Goal: Information Seeking & Learning: Learn about a topic

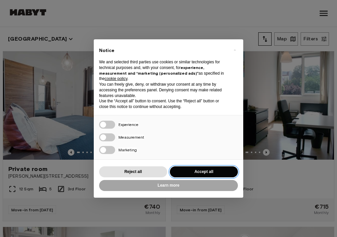
click at [217, 172] on button "Accept all" at bounding box center [204, 172] width 68 height 11
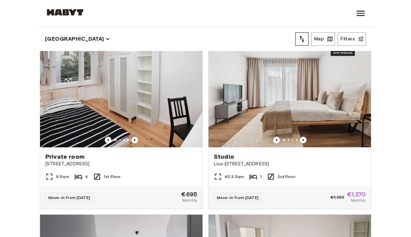
scroll to position [191, 0]
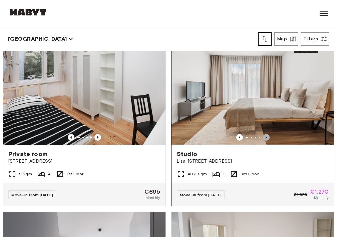
click at [267, 136] on icon "Previous image" at bounding box center [266, 137] width 7 height 7
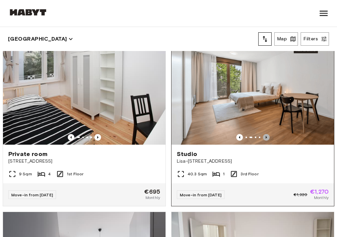
click at [267, 136] on icon "Previous image" at bounding box center [266, 137] width 7 height 7
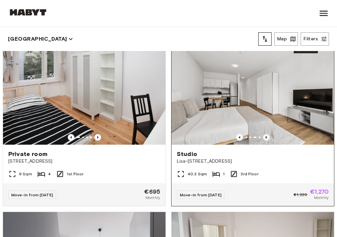
click at [267, 136] on icon "Previous image" at bounding box center [266, 137] width 7 height 7
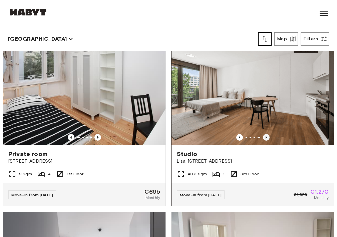
click at [267, 136] on icon "Previous image" at bounding box center [266, 137] width 7 height 7
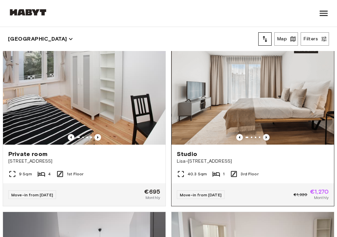
click at [267, 136] on icon "Previous image" at bounding box center [266, 137] width 7 height 7
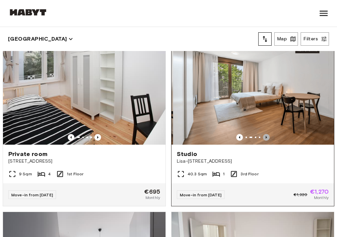
click at [267, 136] on icon "Previous image" at bounding box center [266, 137] width 7 height 7
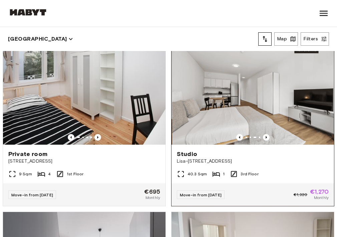
click at [258, 115] on img at bounding box center [253, 91] width 163 height 108
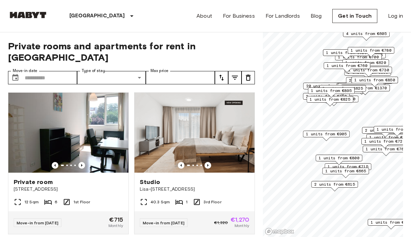
click at [321, 99] on span "1 units from €825" at bounding box center [330, 99] width 41 height 6
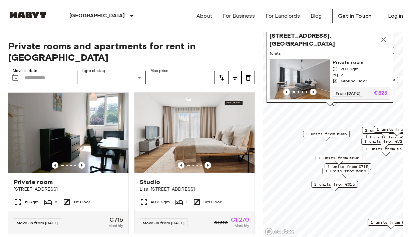
click at [315, 92] on icon "Previous image" at bounding box center [313, 92] width 7 height 7
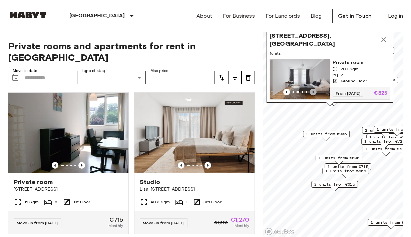
click at [315, 92] on icon "Previous image" at bounding box center [313, 92] width 7 height 7
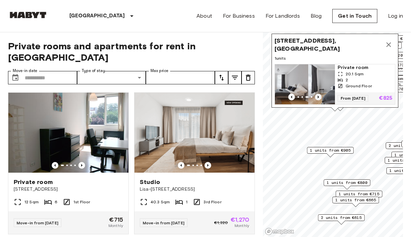
click at [315, 92] on img "Map marker" at bounding box center [338, 84] width 60 height 40
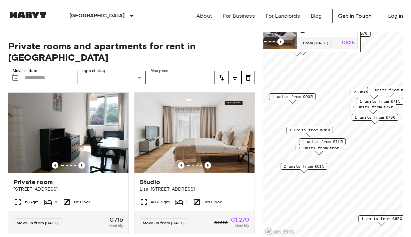
click at [317, 131] on span "1 units from €800" at bounding box center [309, 130] width 41 height 6
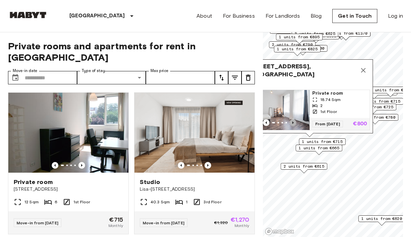
click at [293, 122] on icon "Previous image" at bounding box center [293, 122] width 7 height 7
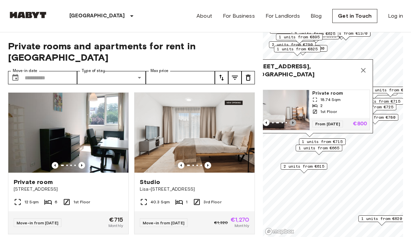
click at [293, 122] on icon "Previous image" at bounding box center [293, 122] width 7 height 7
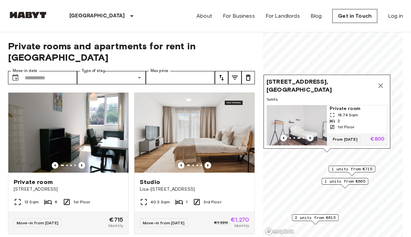
click at [309, 137] on icon "Previous image" at bounding box center [310, 138] width 7 height 7
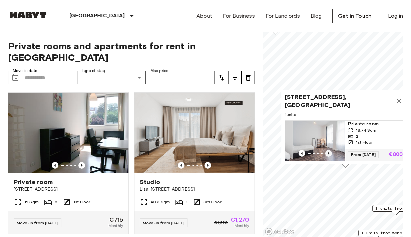
click at [309, 137] on img "Map marker" at bounding box center [323, 141] width 60 height 40
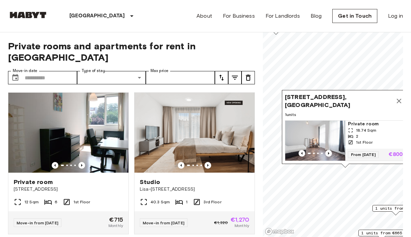
click at [235, 31] on div "About For Business For Landlords Blog Get in Touch Log in" at bounding box center [300, 16] width 207 height 32
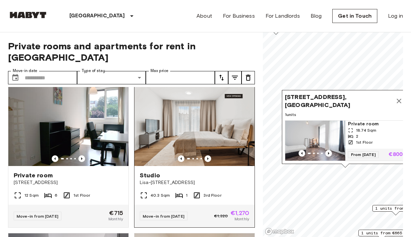
scroll to position [9, 0]
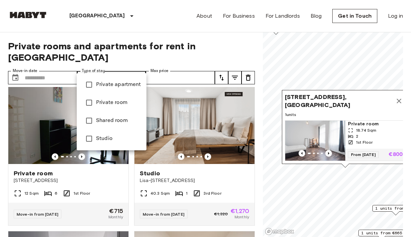
click at [124, 87] on span "Private apartment" at bounding box center [118, 85] width 45 height 8
type input "**********"
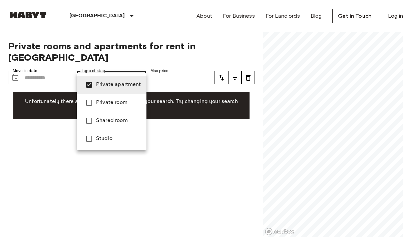
click at [337, 185] on div at bounding box center [205, 118] width 411 height 237
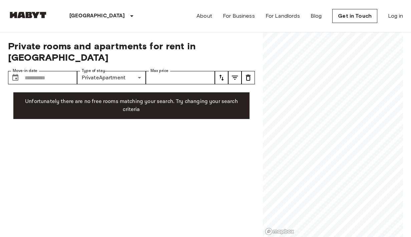
click at [143, 42] on span "Private rooms and apartments for rent in Berlin" at bounding box center [131, 51] width 247 height 23
click at [160, 71] on input "Max price" at bounding box center [180, 77] width 69 height 13
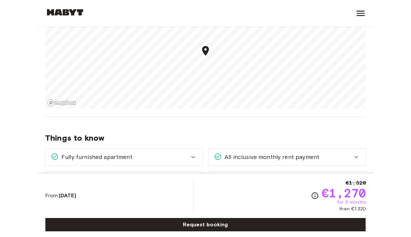
scroll to position [640, 0]
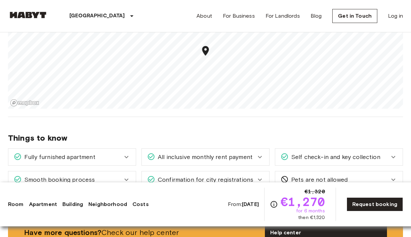
click at [302, 3] on div "About For Business For Landlords Blog Get in Touch Log in" at bounding box center [300, 16] width 207 height 32
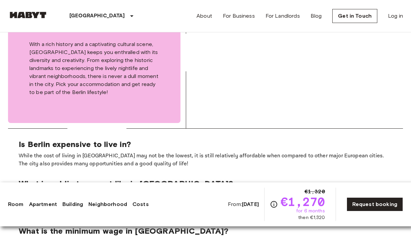
scroll to position [1100, 0]
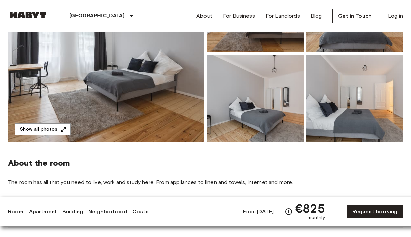
scroll to position [121, 0]
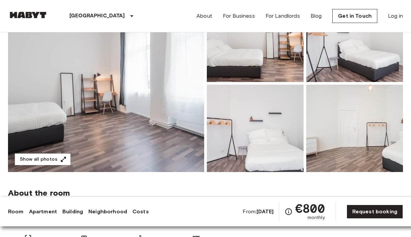
scroll to position [79, 0]
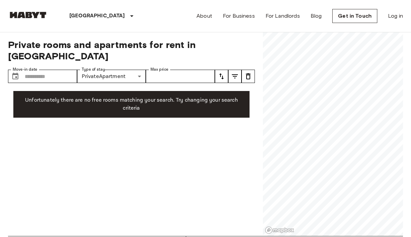
click at [28, 14] on img at bounding box center [28, 15] width 40 height 7
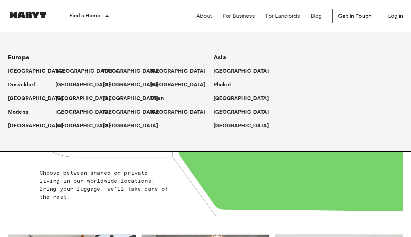
click at [62, 71] on p "[GEOGRAPHIC_DATA]" at bounding box center [85, 71] width 56 height 8
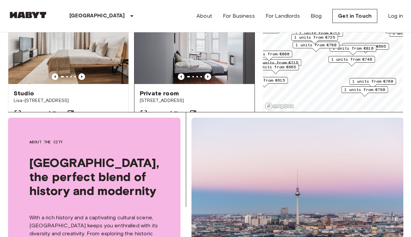
scroll to position [108, 0]
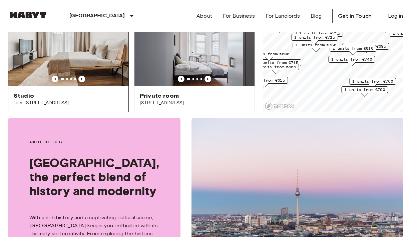
click at [50, 100] on span "Lisa-[STREET_ADDRESS]" at bounding box center [68, 103] width 109 height 7
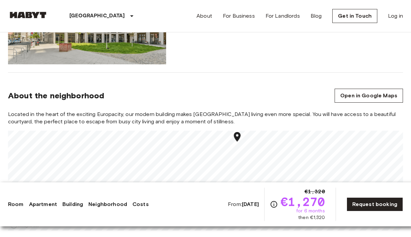
scroll to position [518, 0]
